Goal: Navigation & Orientation: Go to known website

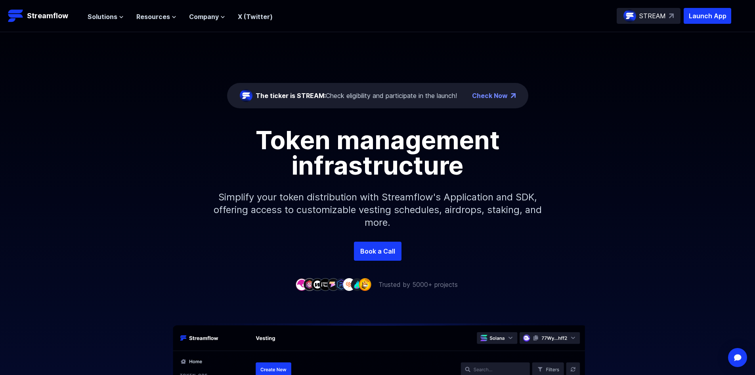
click at [686, 160] on div "Token management infrastructure Simplify your token distribution with Streamflo…" at bounding box center [377, 184] width 755 height 114
click at [42, 16] on p "Streamflow" at bounding box center [47, 15] width 41 height 11
click at [649, 10] on div "STREAM" at bounding box center [649, 16] width 64 height 16
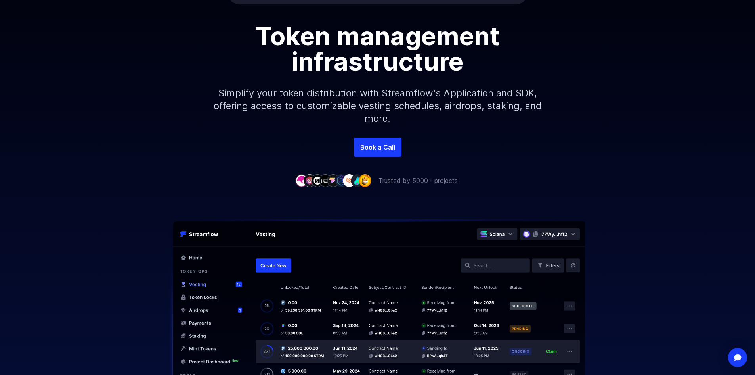
scroll to position [159, 0]
